Goal: Information Seeking & Learning: Find specific fact

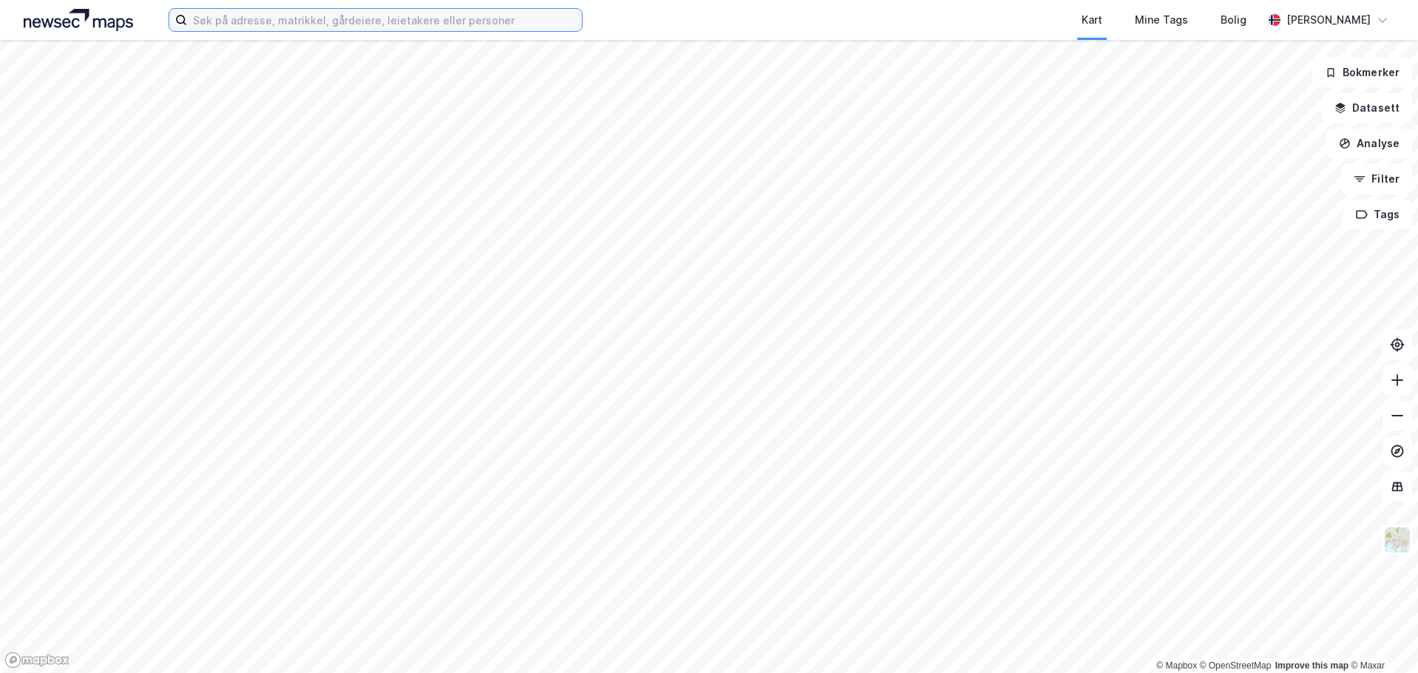
click at [290, 24] on input at bounding box center [384, 20] width 395 height 22
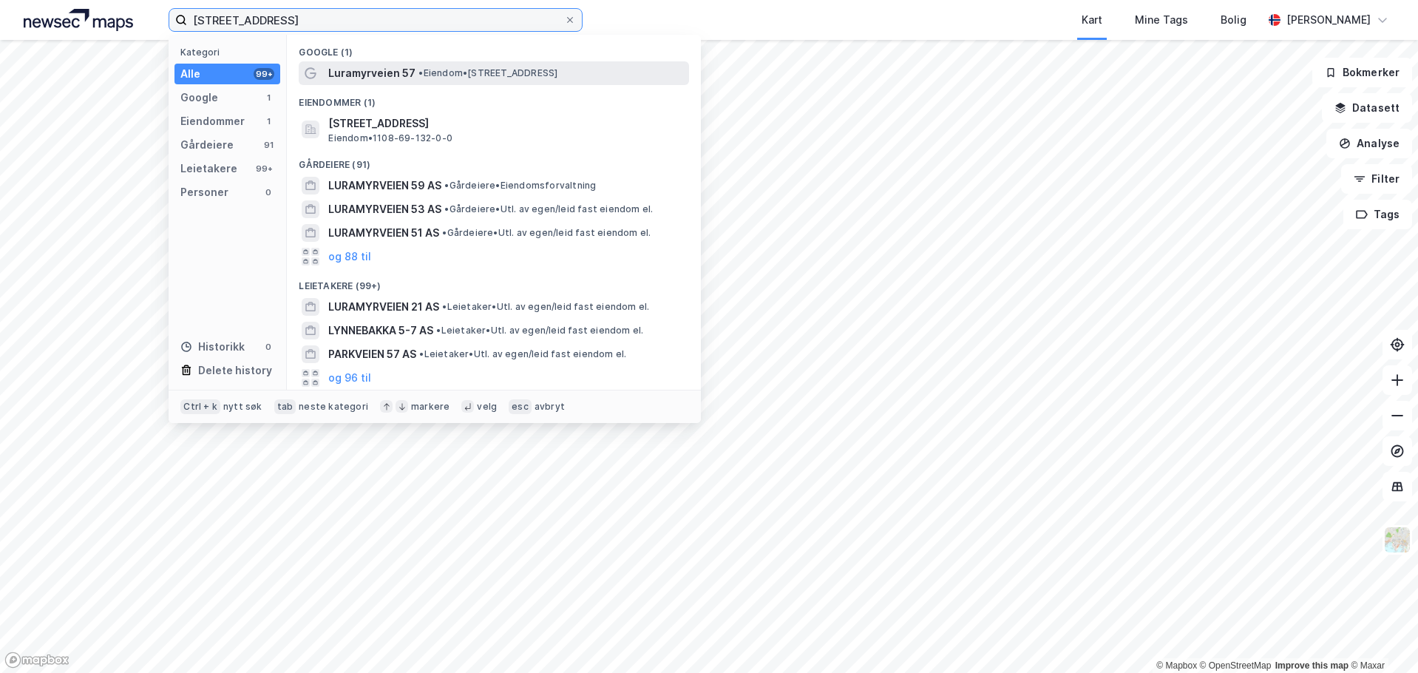
type input "[STREET_ADDRESS]"
click at [374, 81] on span "Luramyrveien 57" at bounding box center [371, 73] width 87 height 18
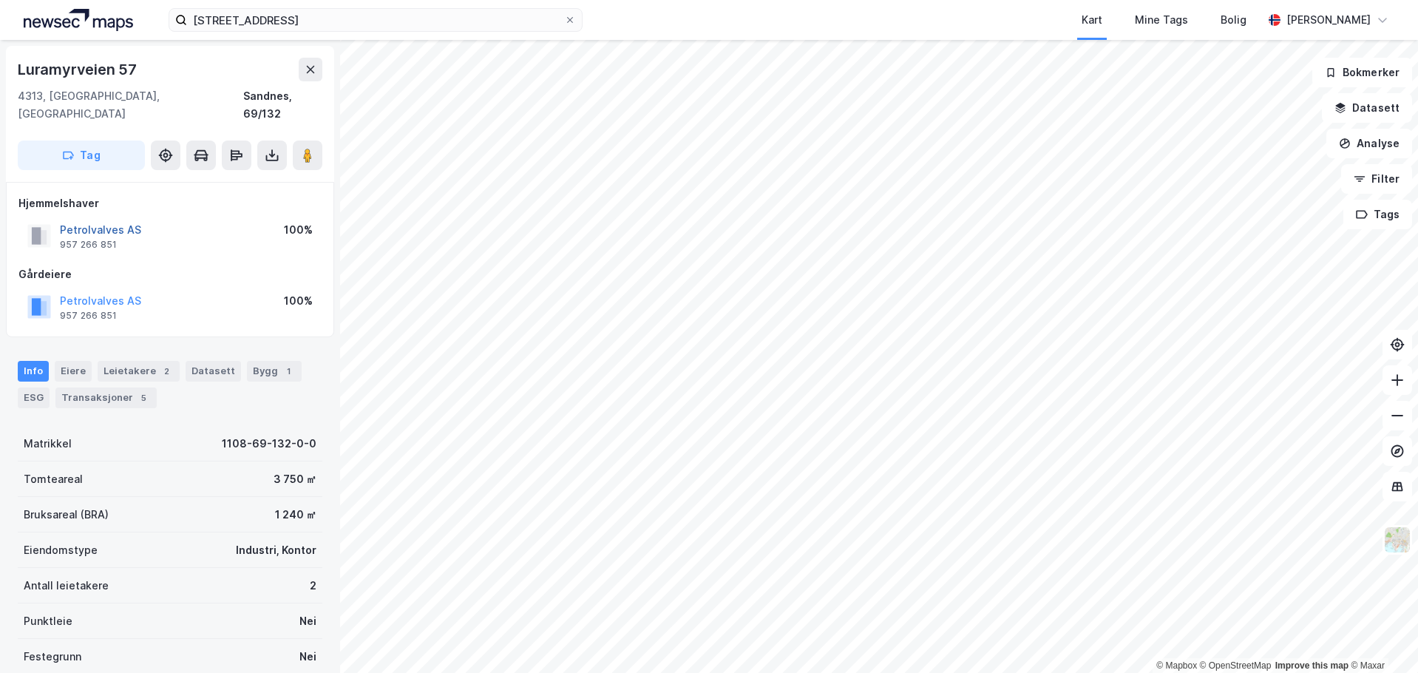
click at [0, 0] on button "Petrolvalves AS" at bounding box center [0, 0] width 0 height 0
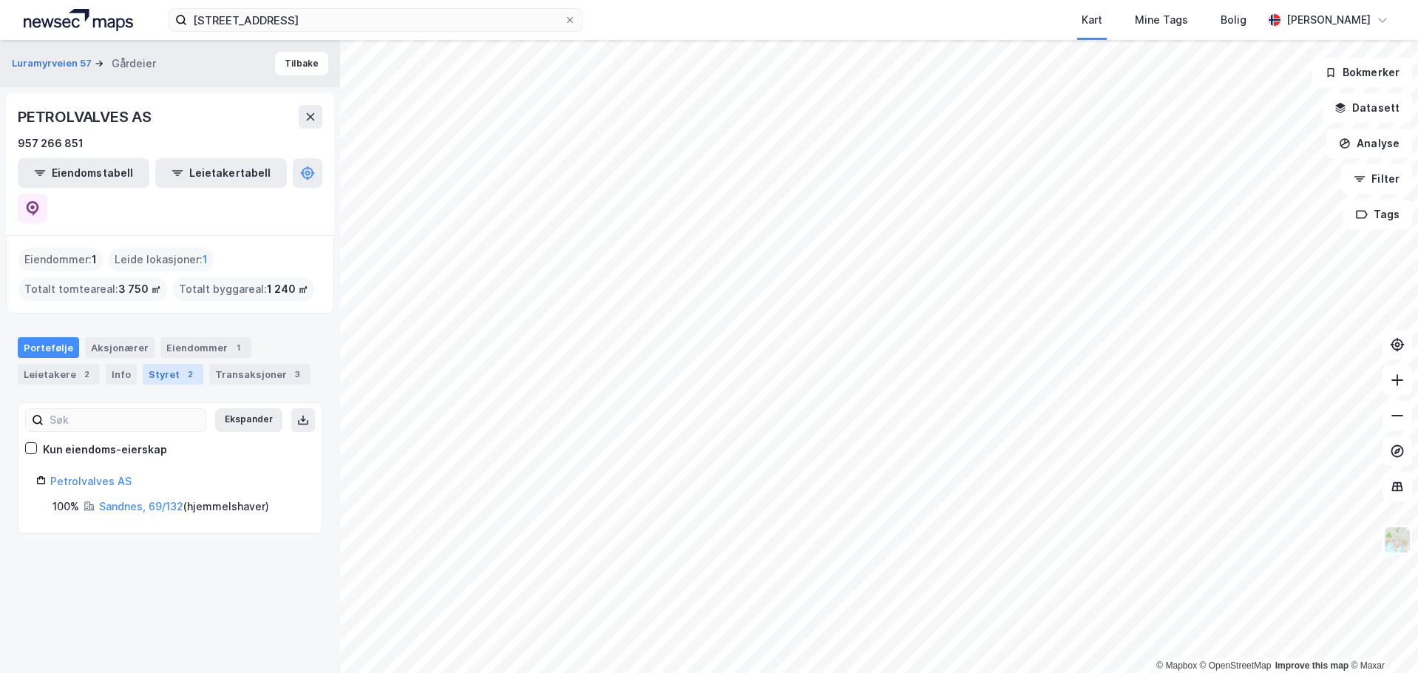
click at [149, 364] on div "Styret 2" at bounding box center [173, 374] width 61 height 21
